Goal: Task Accomplishment & Management: Use online tool/utility

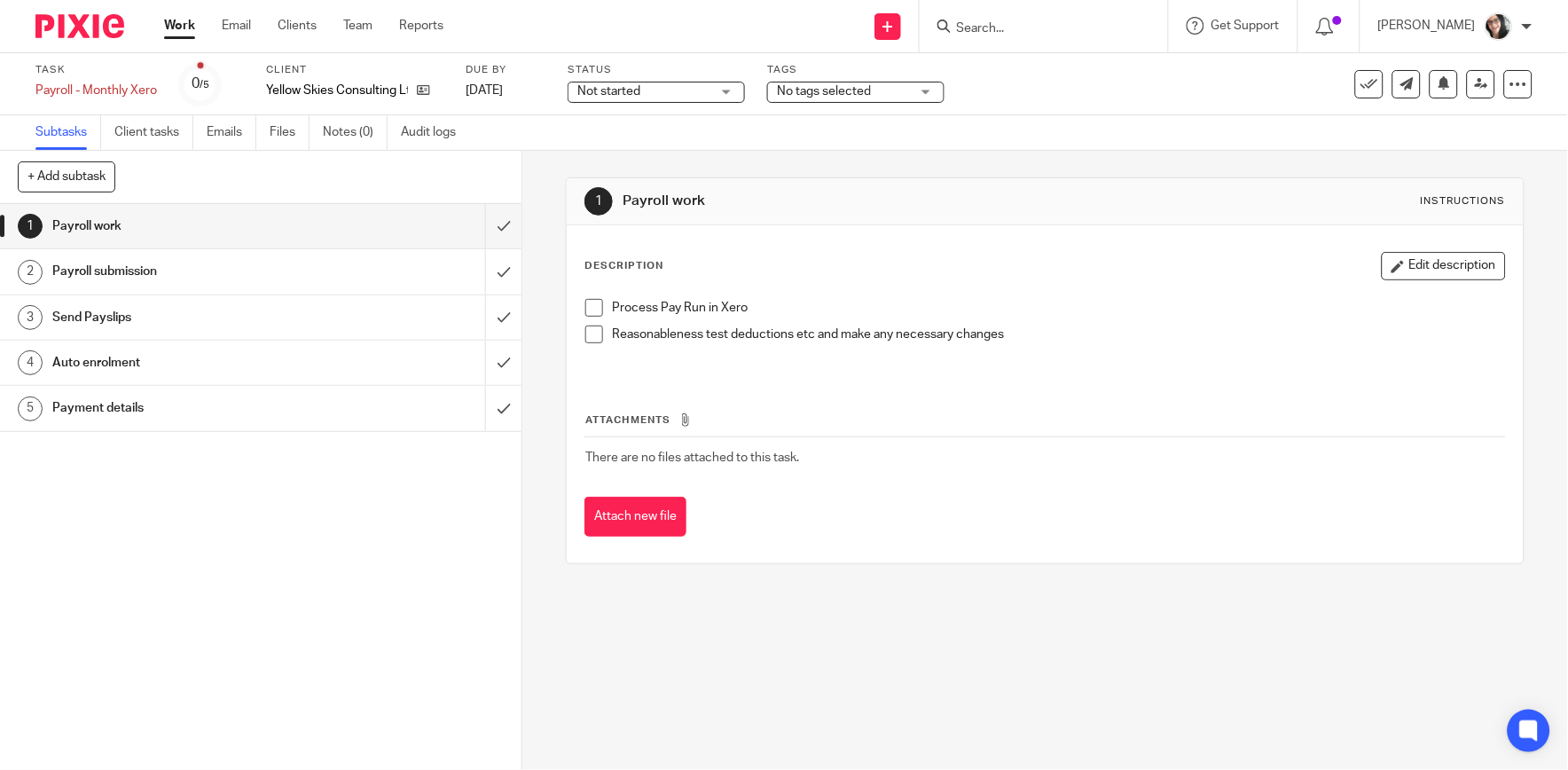
click at [116, 400] on h1 "Payment details" at bounding box center [190, 408] width 277 height 27
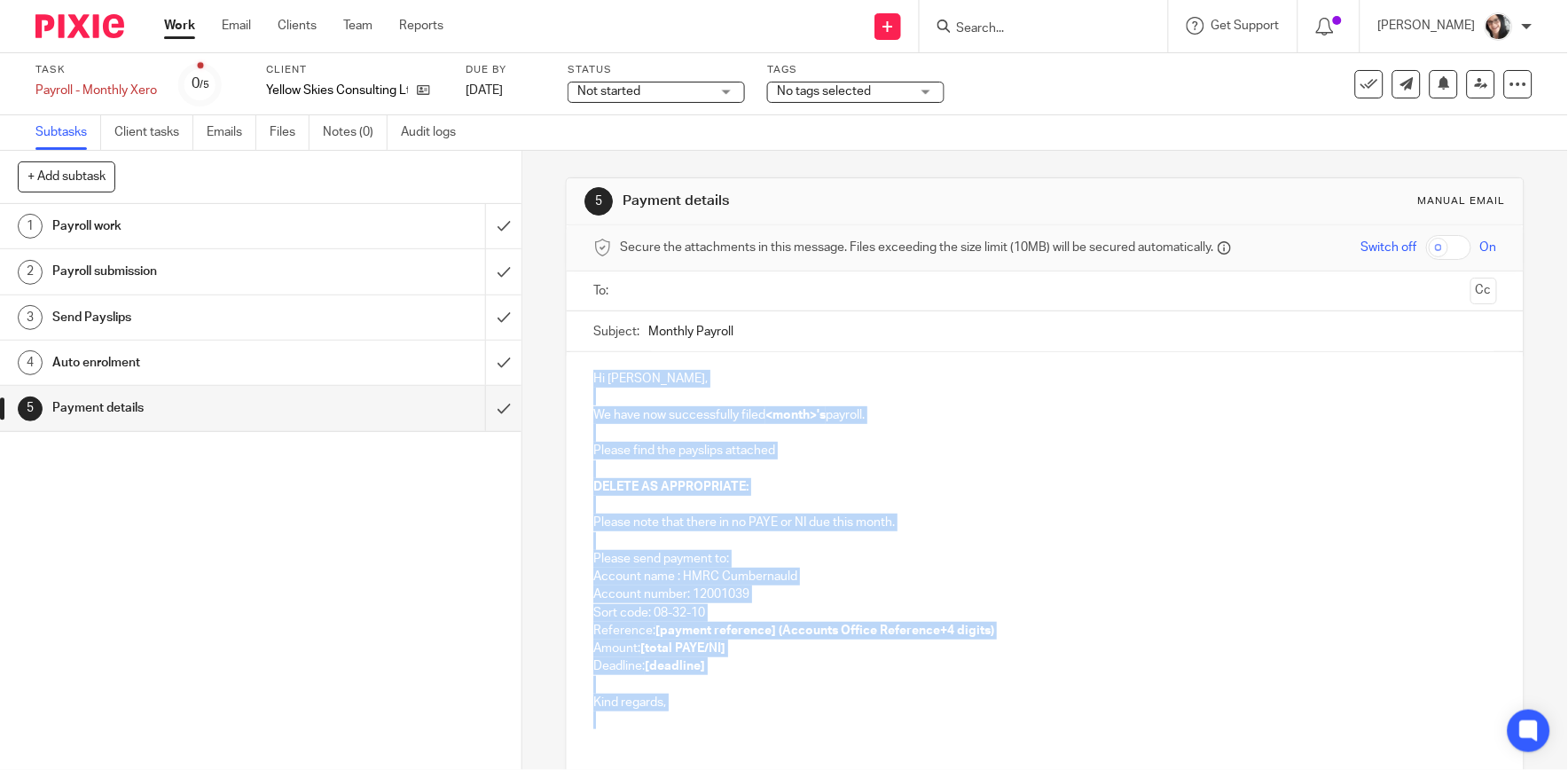
click at [570, 384] on div "Hi [PERSON_NAME], We have now successfully filed <month>'s payroll. Please find…" at bounding box center [1045, 547] width 956 height 390
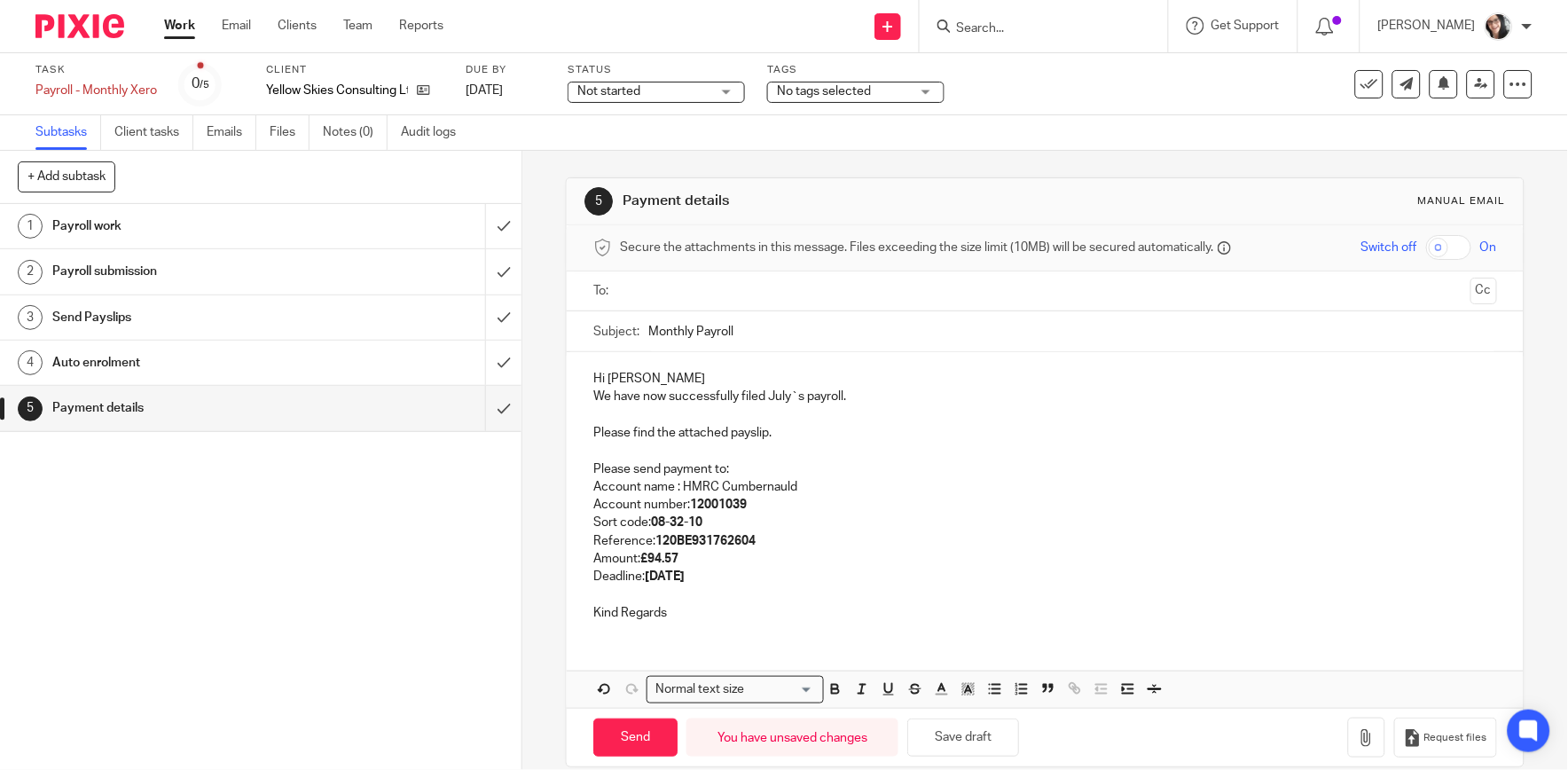
click at [671, 284] on input "text" at bounding box center [1045, 291] width 837 height 21
click at [772, 330] on input "Monthly Payroll" at bounding box center [1072, 336] width 848 height 40
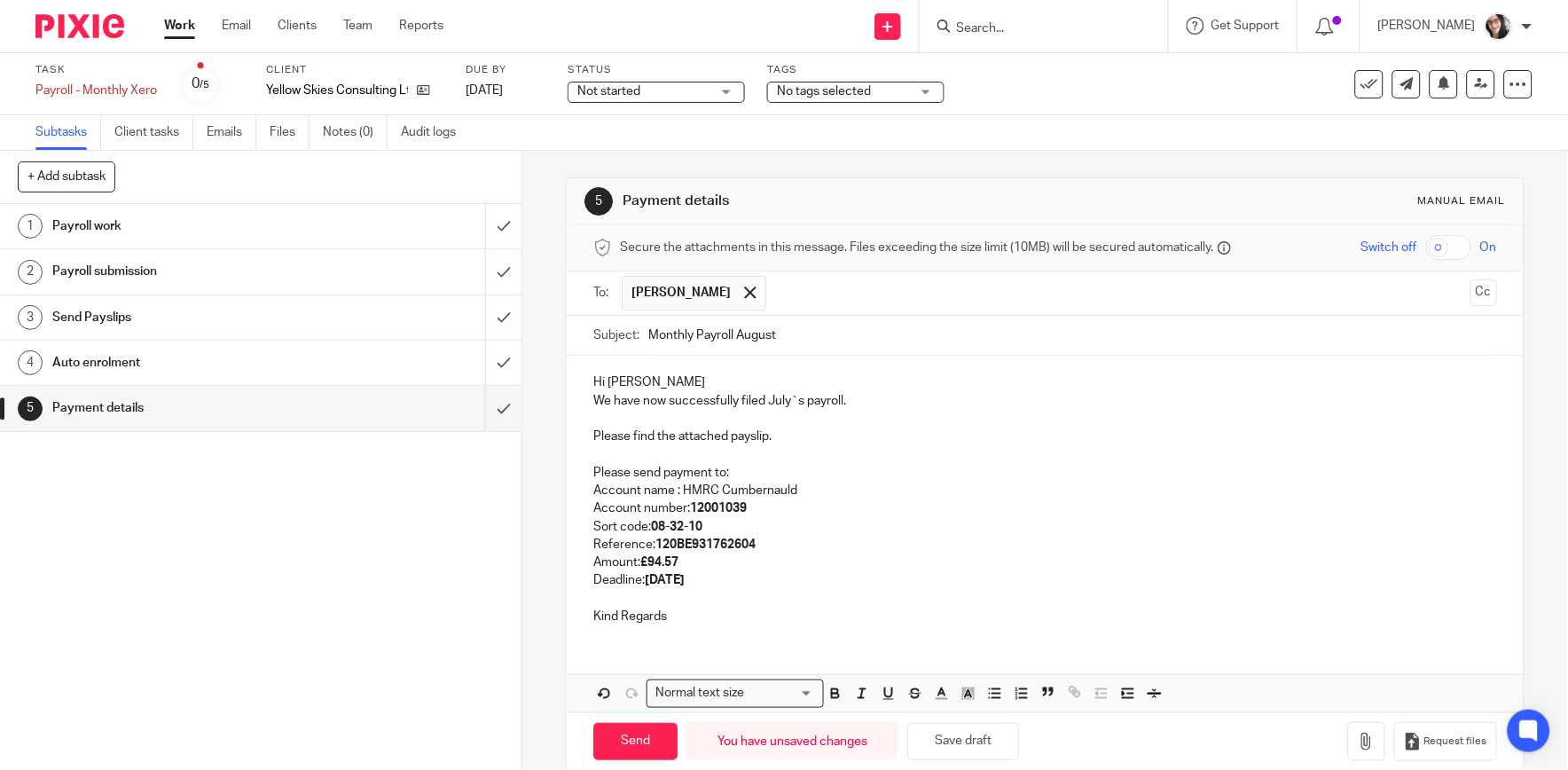
type input "Monthly Payroll August"
click at [782, 401] on p "We have now successfully filed July`s payroll." at bounding box center [1045, 401] width 903 height 18
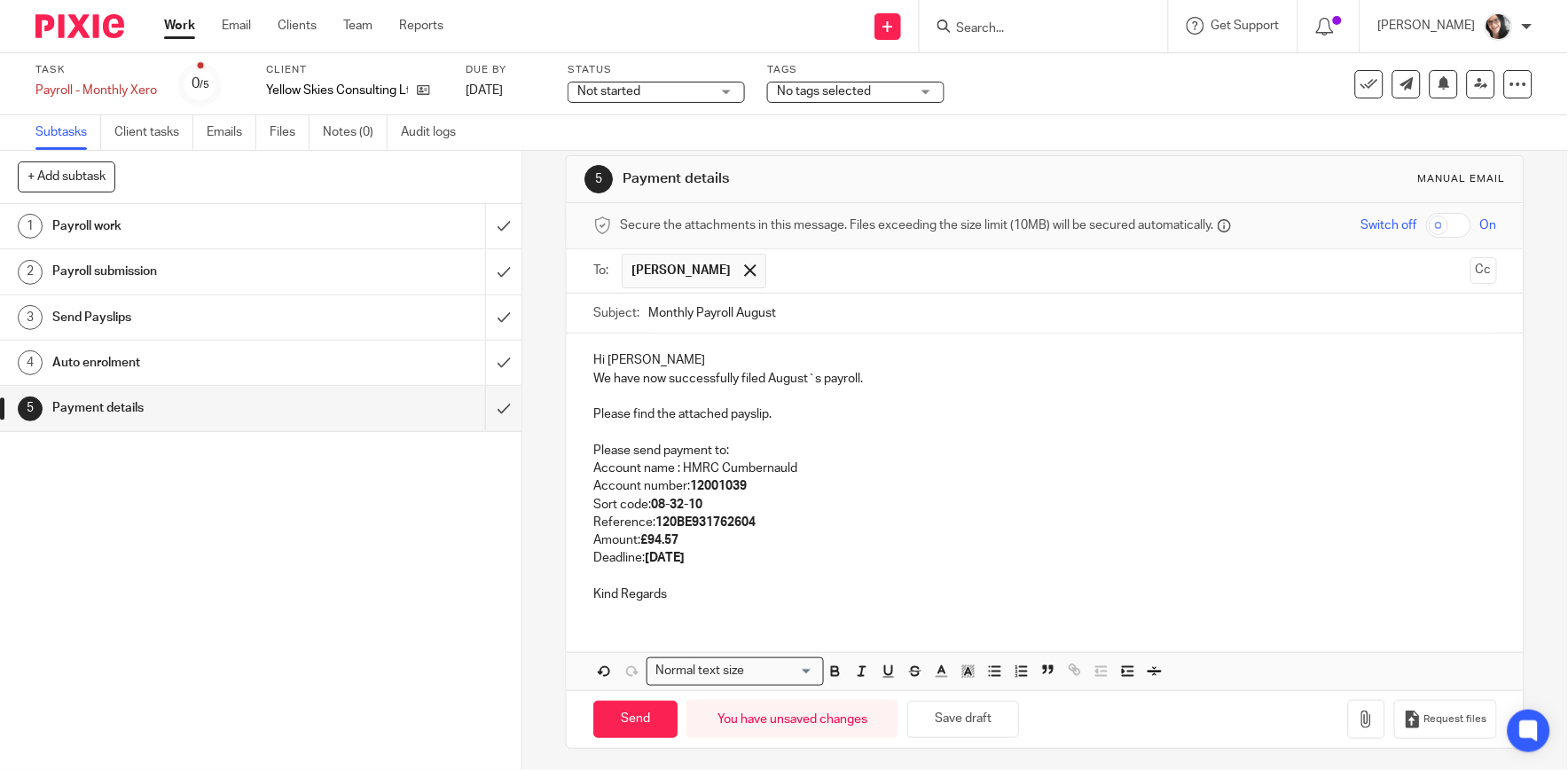
scroll to position [28, 0]
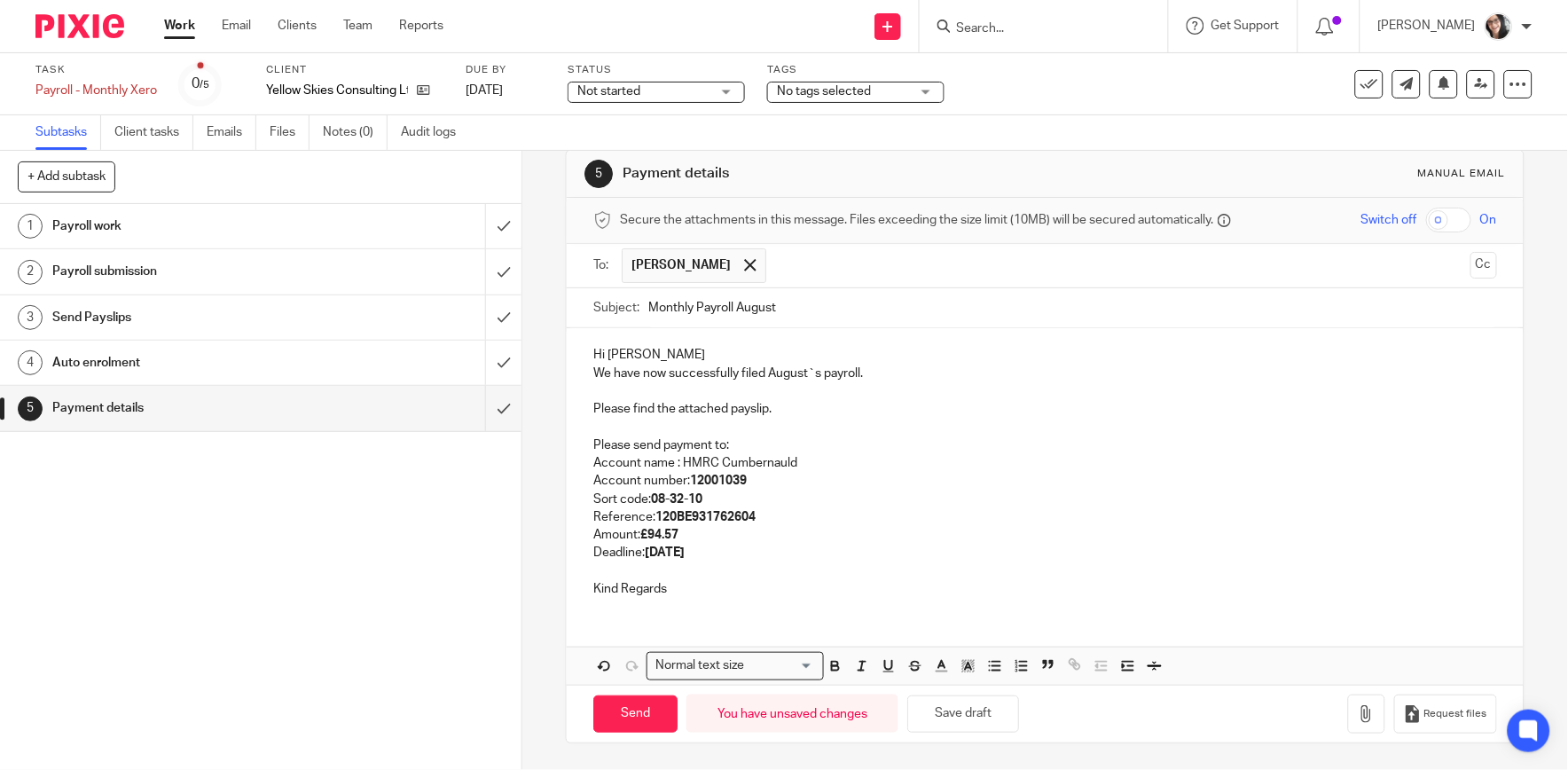
click at [774, 519] on p "Reference: 120BE931762604" at bounding box center [1045, 518] width 903 height 18
click at [684, 555] on strong "[DATE]" at bounding box center [665, 552] width 40 height 13
click at [1358, 720] on icon "button" at bounding box center [1367, 714] width 18 height 18
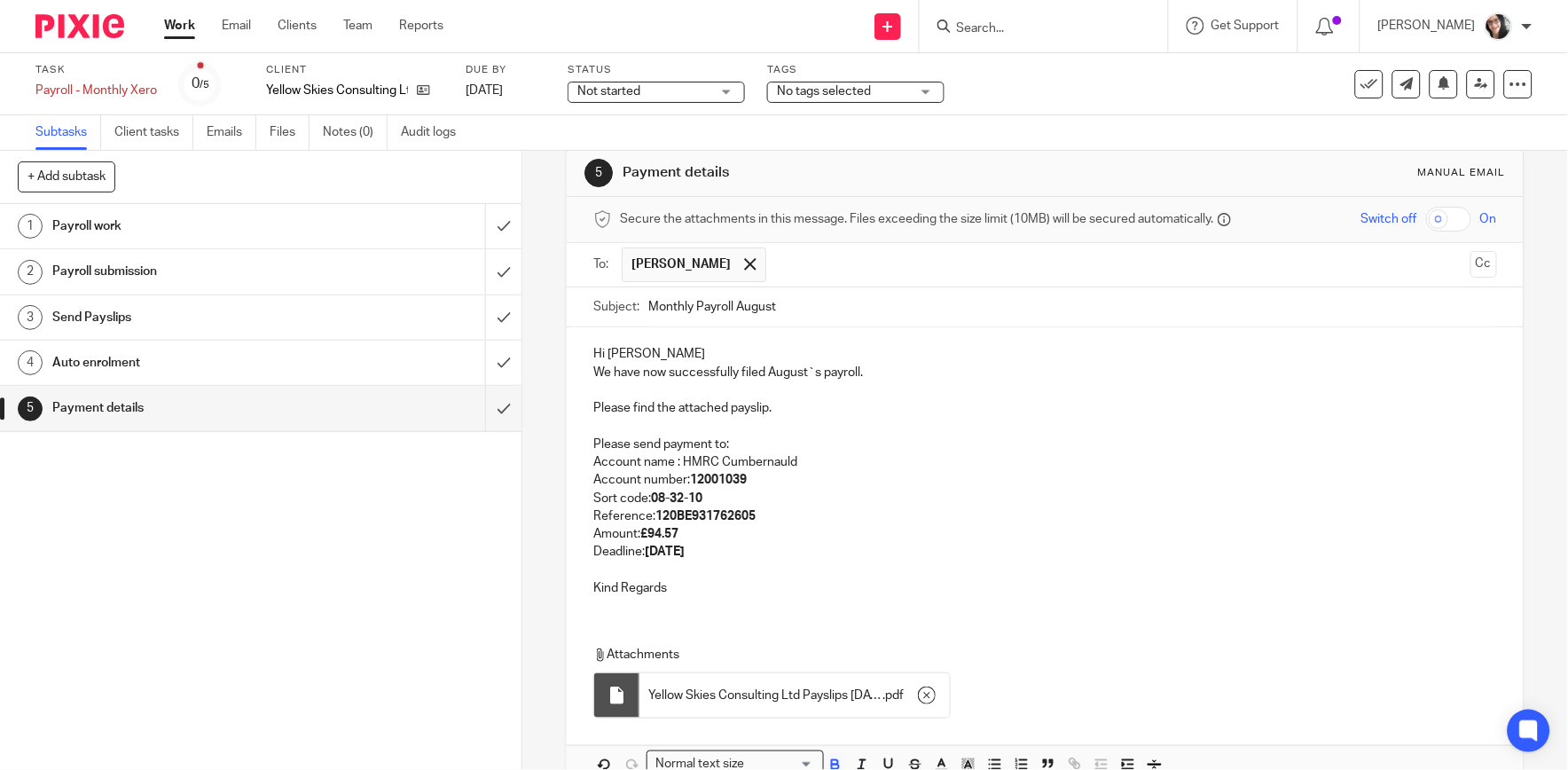
scroll to position [129, 0]
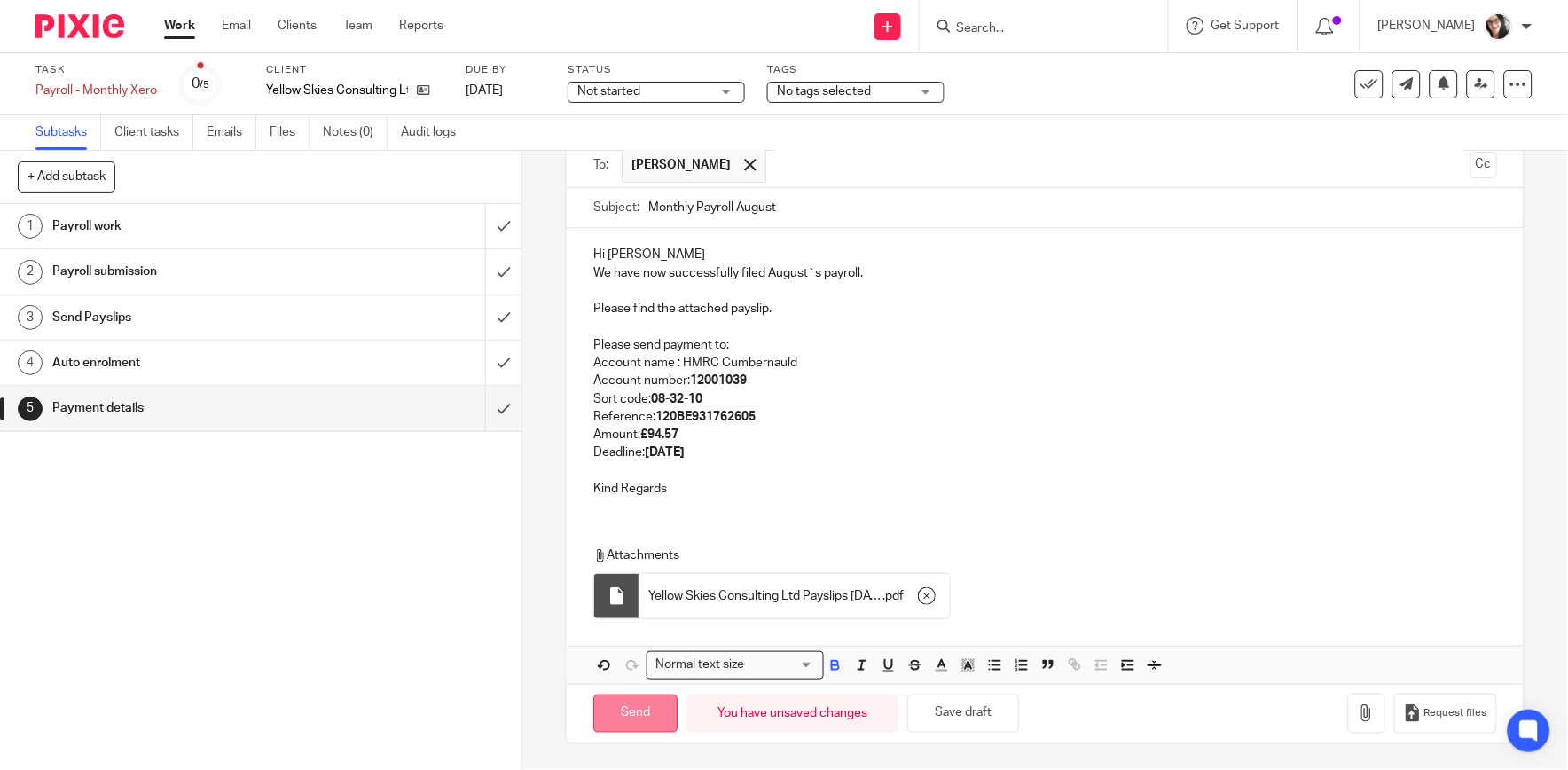
click at [664, 712] on input "Send" at bounding box center [635, 713] width 84 height 38
type input "Sent"
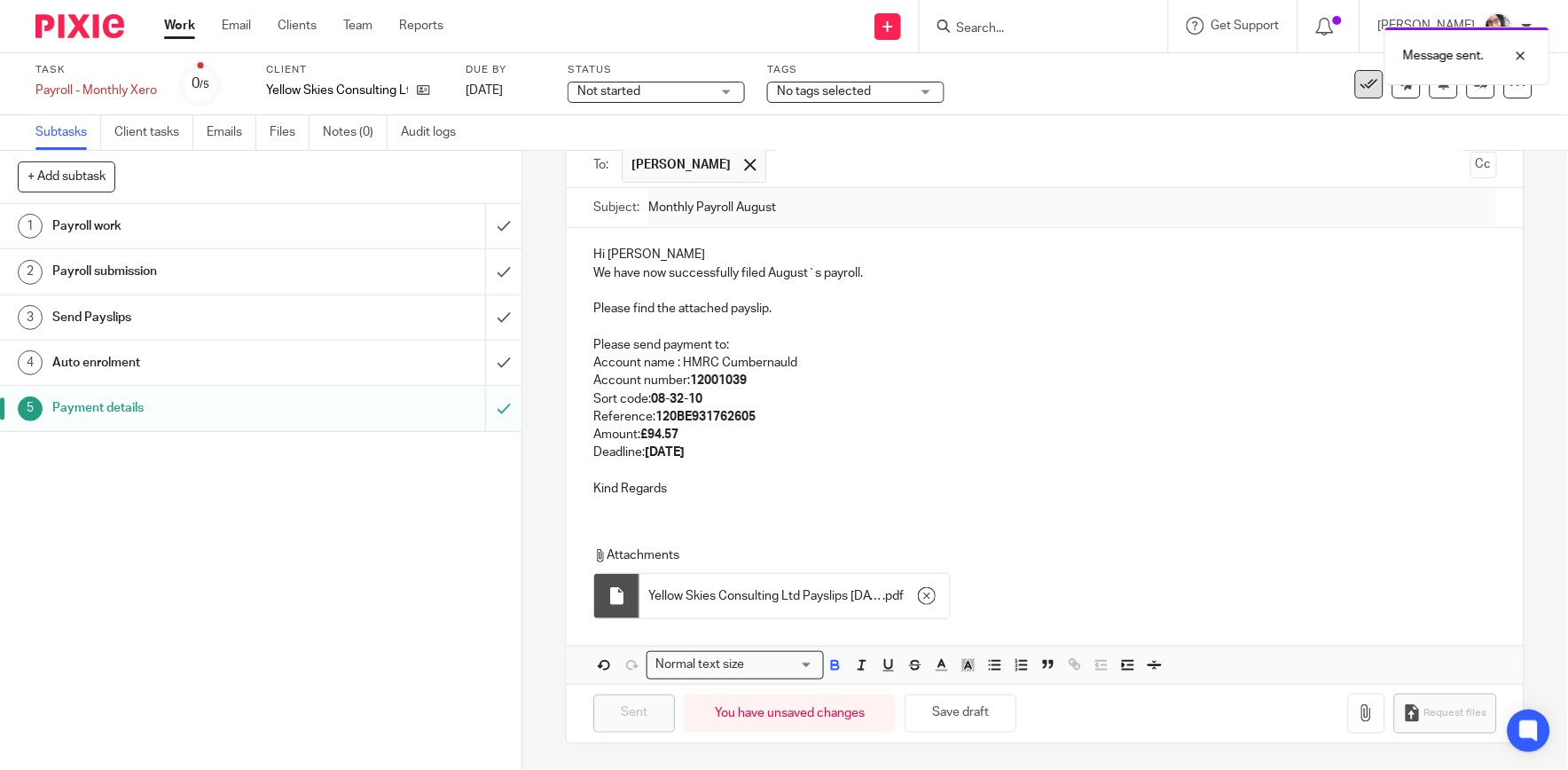
click at [1355, 90] on button at bounding box center [1369, 83] width 28 height 28
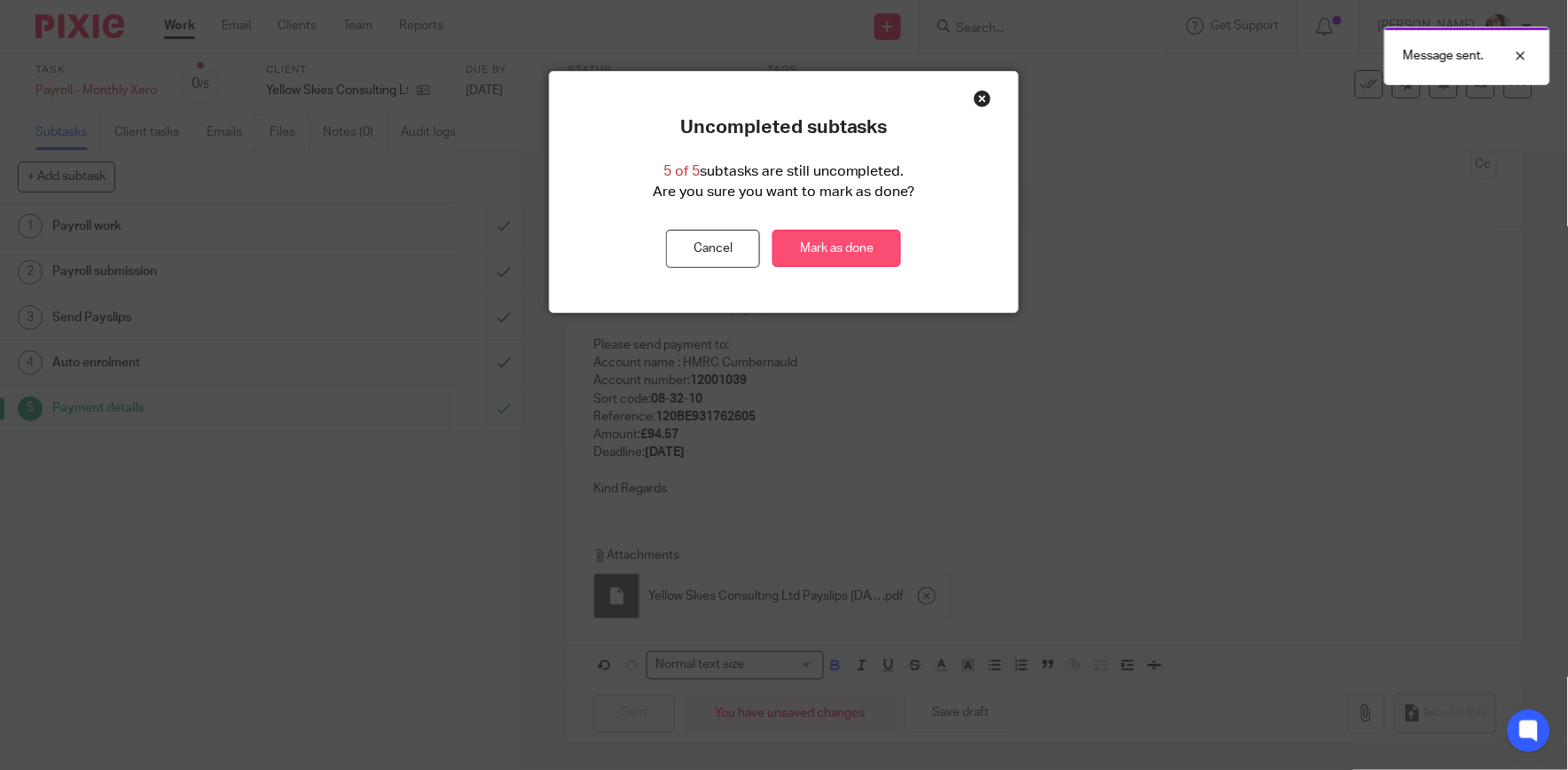
click at [864, 244] on link "Mark as done" at bounding box center [837, 248] width 129 height 38
